Goal: Information Seeking & Learning: Find specific fact

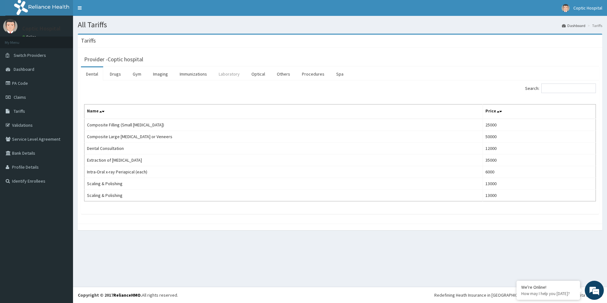
click at [230, 75] on link "Laboratory" at bounding box center [229, 73] width 31 height 13
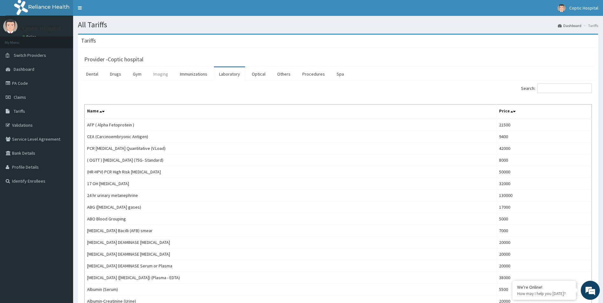
click at [158, 77] on link "Imaging" at bounding box center [160, 73] width 25 height 13
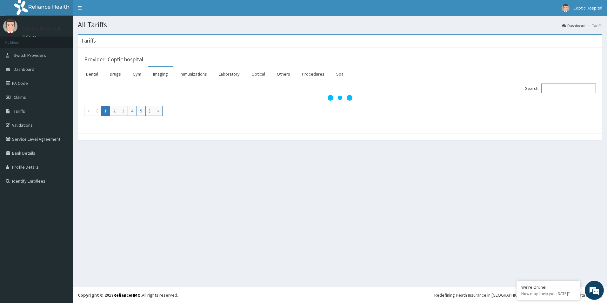
click at [552, 90] on input "Search:" at bounding box center [569, 89] width 55 height 10
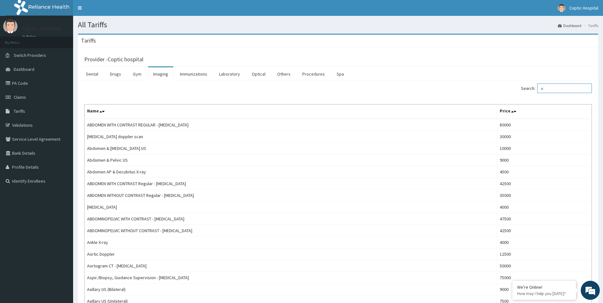
type input "s"
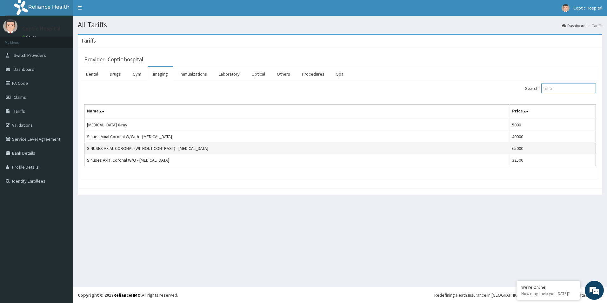
type input "sinu"
drag, startPoint x: 87, startPoint y: 152, endPoint x: 214, endPoint y: 153, distance: 127.4
click at [214, 153] on td "SINUSES AXIAL CORONAL (WITHOUT CONTRAST) - [MEDICAL_DATA]" at bounding box center [296, 149] width 425 height 12
copy td "SINUSES AXIAL CORONAL (WITHOUT CONTRAST) - [MEDICAL_DATA]"
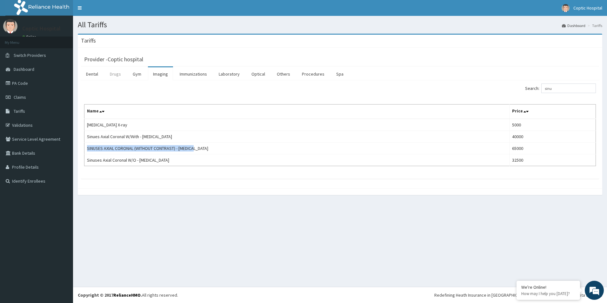
click at [118, 77] on link "Drugs" at bounding box center [115, 73] width 21 height 13
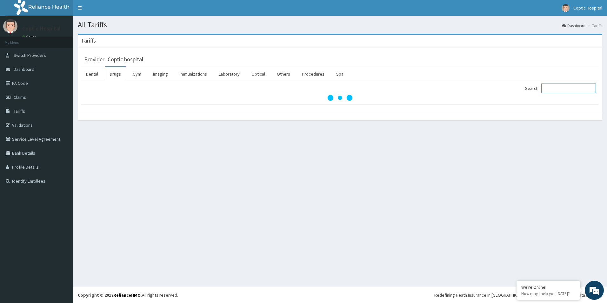
click at [551, 89] on input "Search:" at bounding box center [569, 89] width 55 height 10
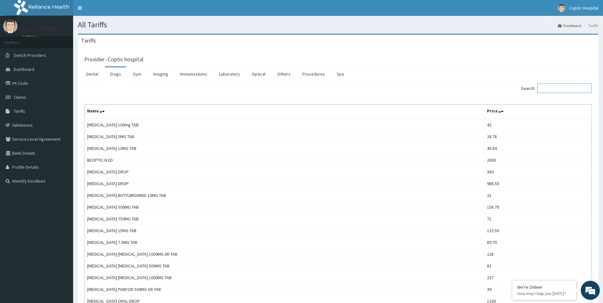
paste input "[MEDICAL_DATA]"
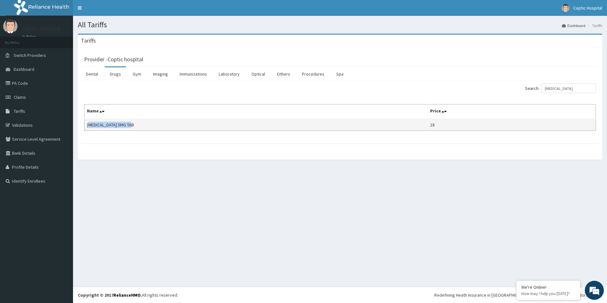
drag, startPoint x: 141, startPoint y: 122, endPoint x: 86, endPoint y: 122, distance: 54.3
click at [86, 122] on td "[MEDICAL_DATA] 5MG TAB" at bounding box center [255, 125] width 343 height 12
copy td "[MEDICAL_DATA] 5MG TAB"
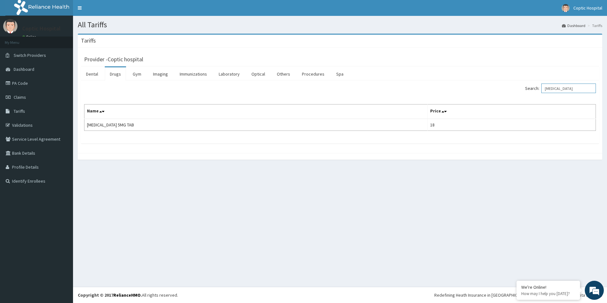
drag, startPoint x: 586, startPoint y: 87, endPoint x: 518, endPoint y: 91, distance: 68.4
click at [518, 91] on div "Search: [MEDICAL_DATA]" at bounding box center [470, 89] width 251 height 11
paste input "[MEDICAL_DATA]"
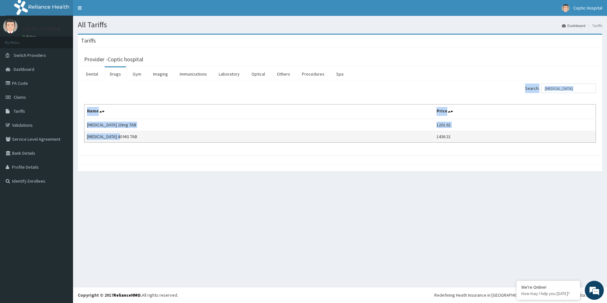
drag, startPoint x: 84, startPoint y: 138, endPoint x: 135, endPoint y: 138, distance: 51.1
click at [135, 138] on div "Search: [MEDICAL_DATA] Name Price [MEDICAL_DATA] 20mg TAB 1201.61 [MEDICAL_DATA…" at bounding box center [340, 117] width 518 height 75
click at [135, 138] on td "[MEDICAL_DATA] 40 MG TAB" at bounding box center [259, 137] width 350 height 12
drag, startPoint x: 135, startPoint y: 138, endPoint x: 87, endPoint y: 137, distance: 48.6
click at [87, 137] on td "[MEDICAL_DATA] 40 MG TAB" at bounding box center [259, 137] width 350 height 12
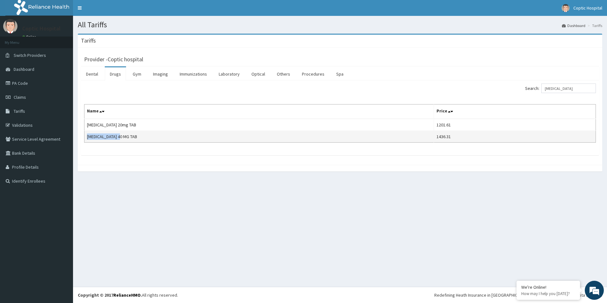
copy td "[MEDICAL_DATA] 40 MG TAB"
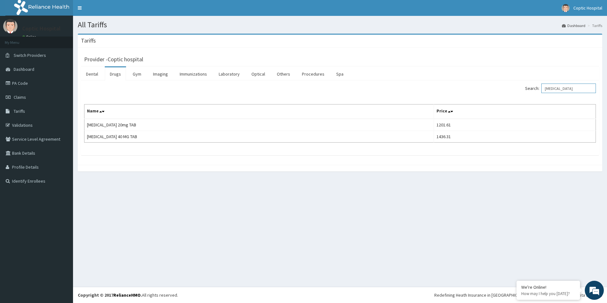
drag, startPoint x: 564, startPoint y: 87, endPoint x: 529, endPoint y: 91, distance: 34.8
click at [529, 91] on div "Search: [MEDICAL_DATA]" at bounding box center [470, 89] width 251 height 11
paste input "CETRIZINE"
type input "CETRIZINE"
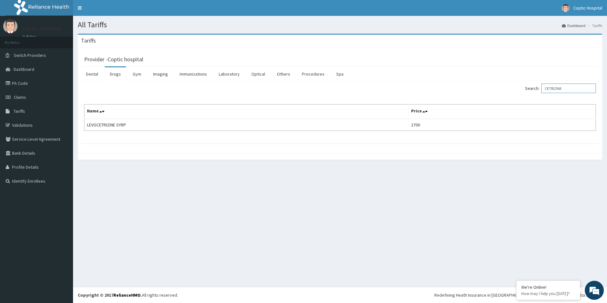
drag, startPoint x: 577, startPoint y: 86, endPoint x: 536, endPoint y: 87, distance: 41.3
click at [536, 87] on label "Search: CETRIZINE" at bounding box center [560, 89] width 71 height 10
drag, startPoint x: 577, startPoint y: 88, endPoint x: 500, endPoint y: 90, distance: 76.9
click at [500, 90] on div "Search: montr" at bounding box center [470, 89] width 251 height 11
paste input "MONTELU"
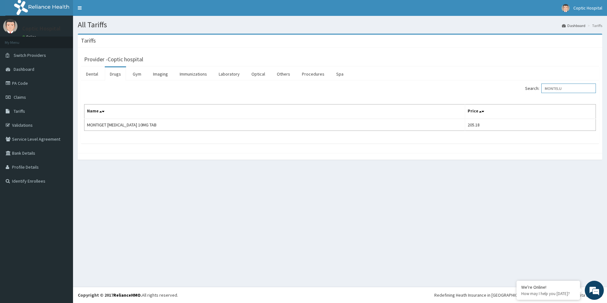
click at [552, 87] on input "MONTELU" at bounding box center [569, 89] width 55 height 10
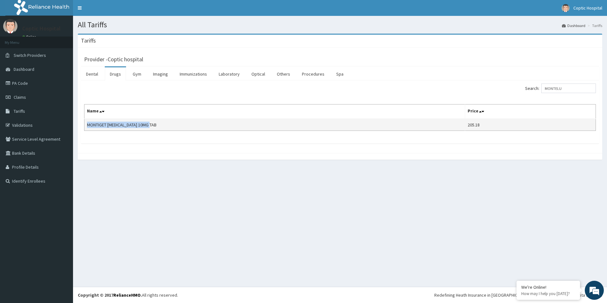
drag, startPoint x: 213, startPoint y: 126, endPoint x: 84, endPoint y: 127, distance: 129.0
click at [84, 127] on td "MONTIGET [MEDICAL_DATA] 10MG TAB" at bounding box center [274, 125] width 381 height 12
copy td "MONTIGET [MEDICAL_DATA] 10MG TAB"
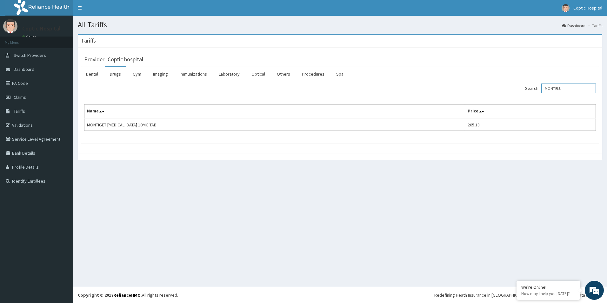
drag, startPoint x: 580, startPoint y: 86, endPoint x: 521, endPoint y: 93, distance: 59.5
click at [521, 93] on div "Search: [GEOGRAPHIC_DATA]" at bounding box center [470, 89] width 251 height 11
paste input "[MEDICAL_DATA]"
click at [559, 89] on input "[MEDICAL_DATA]" at bounding box center [569, 89] width 55 height 10
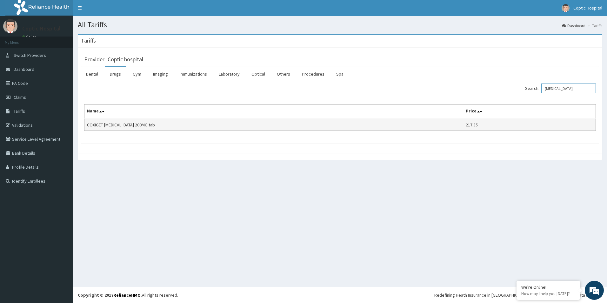
type input "[MEDICAL_DATA]"
drag, startPoint x: 144, startPoint y: 121, endPoint x: 88, endPoint y: 125, distance: 56.7
click at [88, 125] on td "COXIGET [MEDICAL_DATA] 200MG tab" at bounding box center [273, 125] width 379 height 12
copy td "COXIGET [MEDICAL_DATA] 200MG tab"
